Goal: Find specific page/section: Find specific page/section

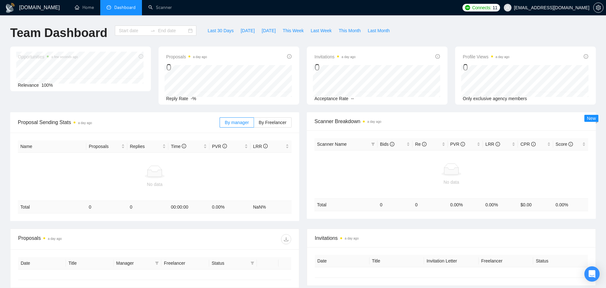
type input "[DATE]"
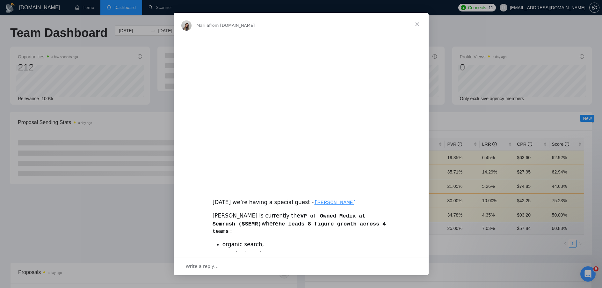
click at [417, 22] on span "Close" at bounding box center [416, 24] width 23 height 23
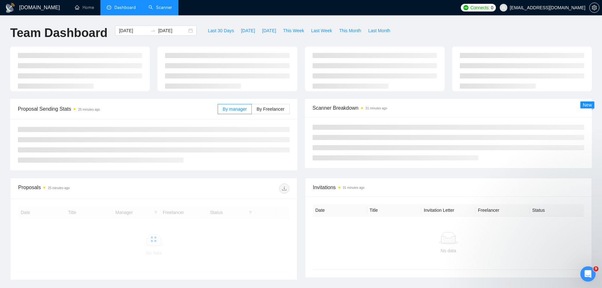
click at [157, 9] on link "Scanner" at bounding box center [160, 7] width 24 height 5
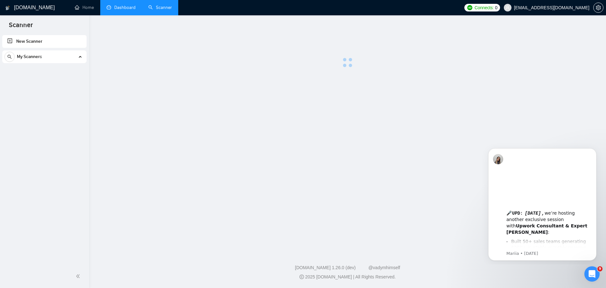
click at [125, 7] on link "Dashboard" at bounding box center [121, 7] width 29 height 5
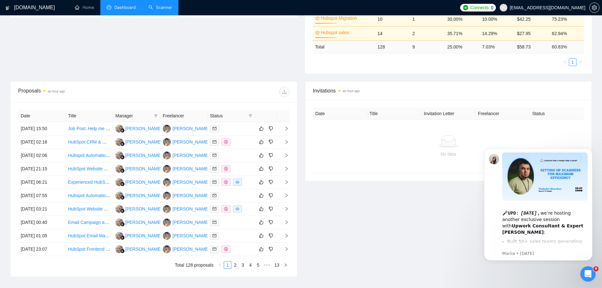
scroll to position [191, 0]
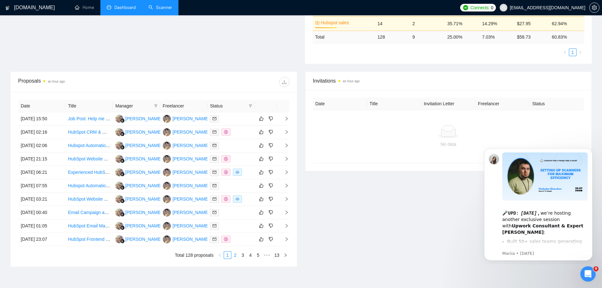
click at [235, 255] on link "2" at bounding box center [235, 254] width 7 height 7
click at [241, 254] on link "3" at bounding box center [242, 254] width 7 height 7
